Goal: Information Seeking & Learning: Check status

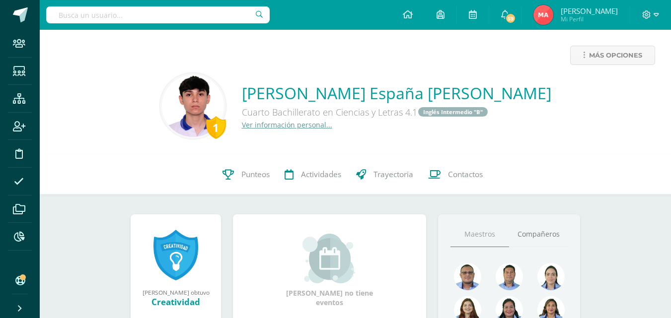
click at [153, 15] on input "text" at bounding box center [158, 14] width 224 height 17
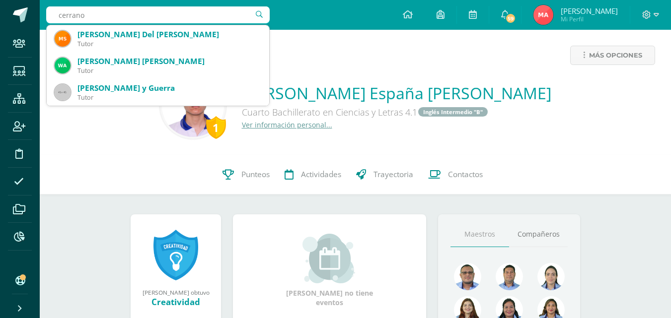
click at [168, 9] on input "cerrano" at bounding box center [158, 14] width 224 height 17
type input "c"
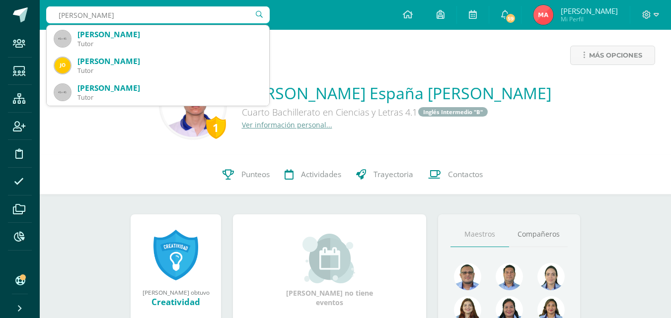
type input "Jorge Ale"
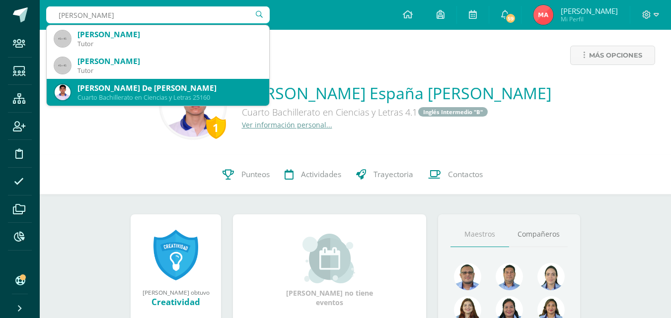
click at [212, 97] on div "Cuarto Bachillerato en Ciencias y Letras 25160" at bounding box center [169, 97] width 184 height 8
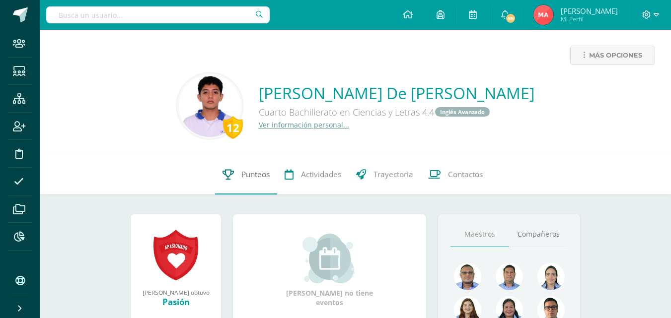
click at [259, 173] on span "Punteos" at bounding box center [255, 174] width 28 height 10
click at [169, 13] on input "text" at bounding box center [158, 14] width 224 height 17
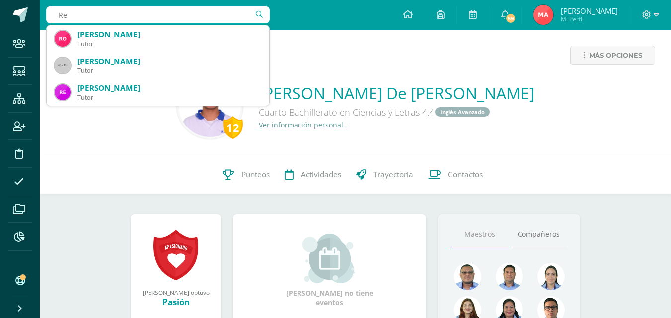
type input "R"
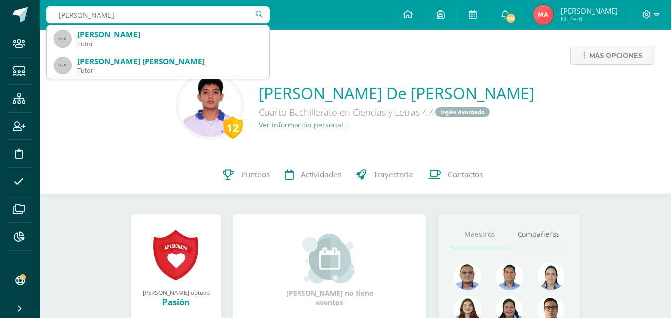
type input "Ruano Perez"
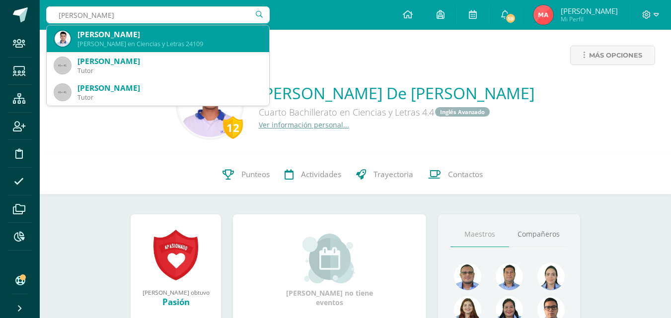
click at [163, 36] on div "[PERSON_NAME]" at bounding box center [169, 34] width 184 height 10
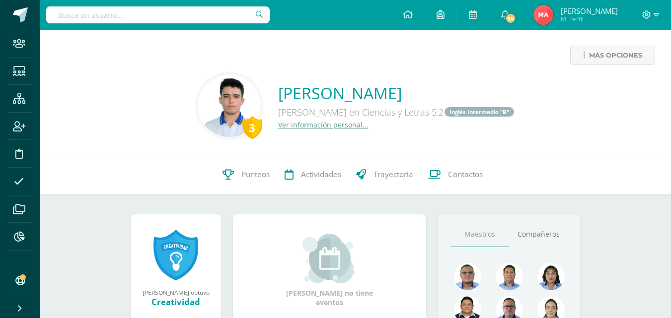
click at [183, 23] on input "text" at bounding box center [158, 14] width 224 height 17
click at [186, 14] on input "text" at bounding box center [158, 14] width 224 height 17
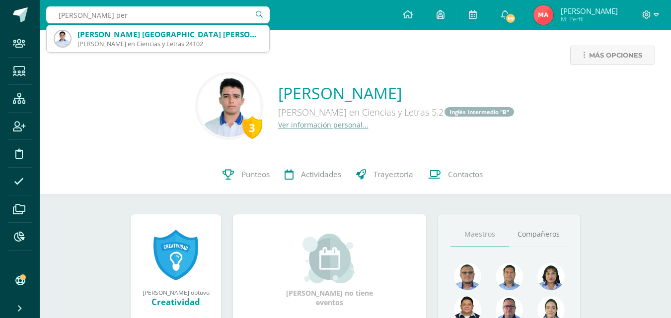
type input "Antoni Linder pere"
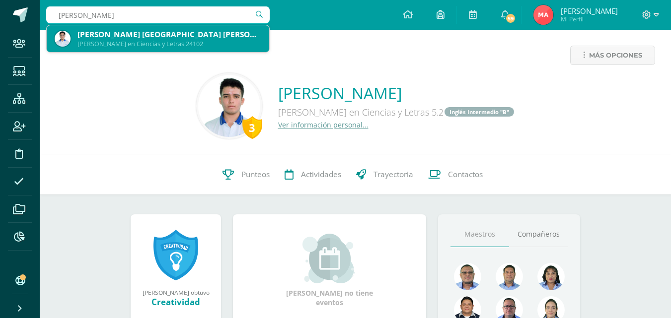
click at [172, 31] on div "[PERSON_NAME] [GEOGRAPHIC_DATA] [PERSON_NAME]" at bounding box center [169, 34] width 184 height 10
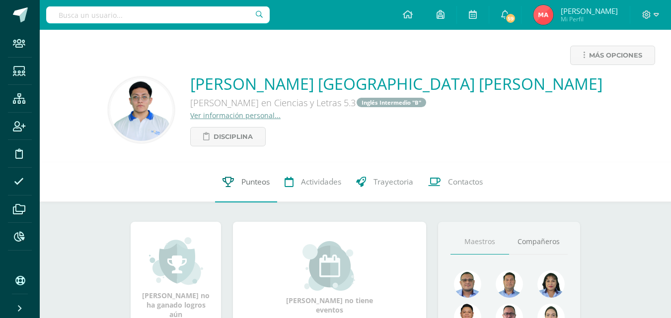
click at [249, 182] on span "Punteos" at bounding box center [255, 182] width 28 height 10
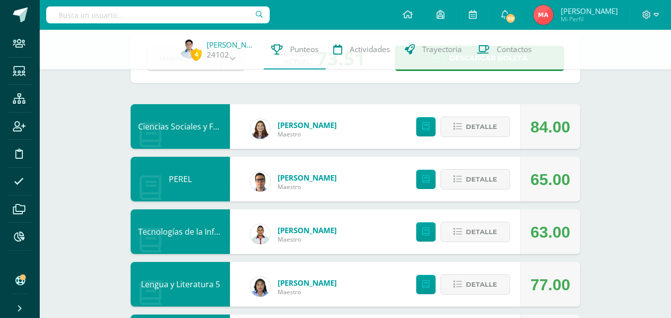
scroll to position [41, 0]
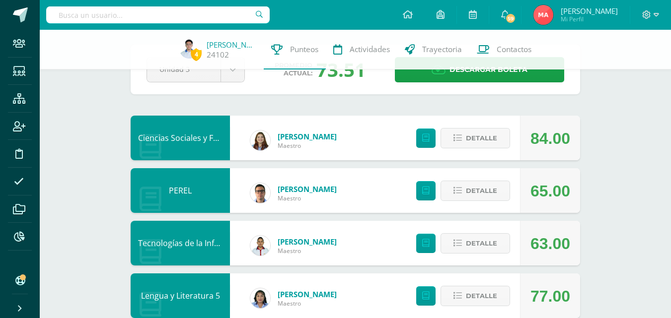
click at [171, 9] on input "text" at bounding box center [158, 14] width 224 height 17
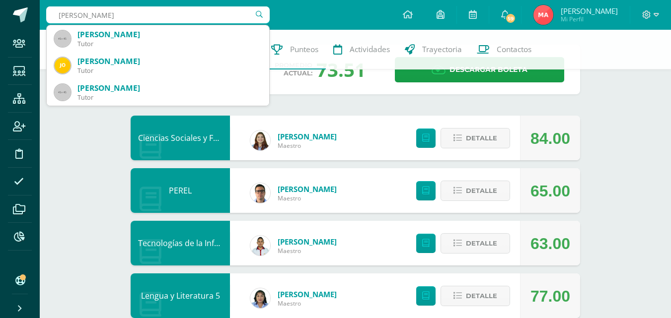
type input "jorge cerranoo"
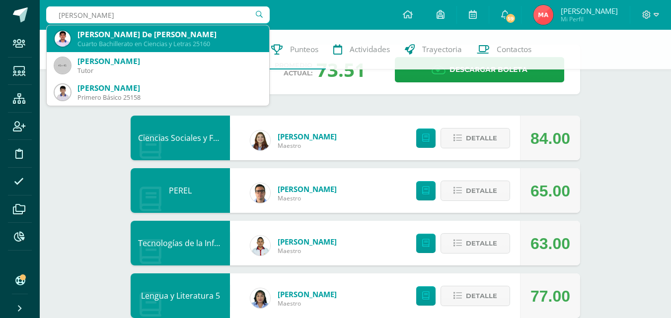
click at [141, 37] on div "Jorge Alexander De León Serrano" at bounding box center [169, 34] width 184 height 10
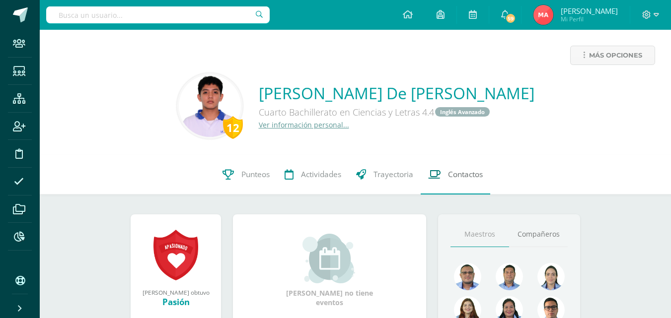
click at [464, 175] on span "Contactos" at bounding box center [465, 174] width 35 height 10
